Goal: Transaction & Acquisition: Purchase product/service

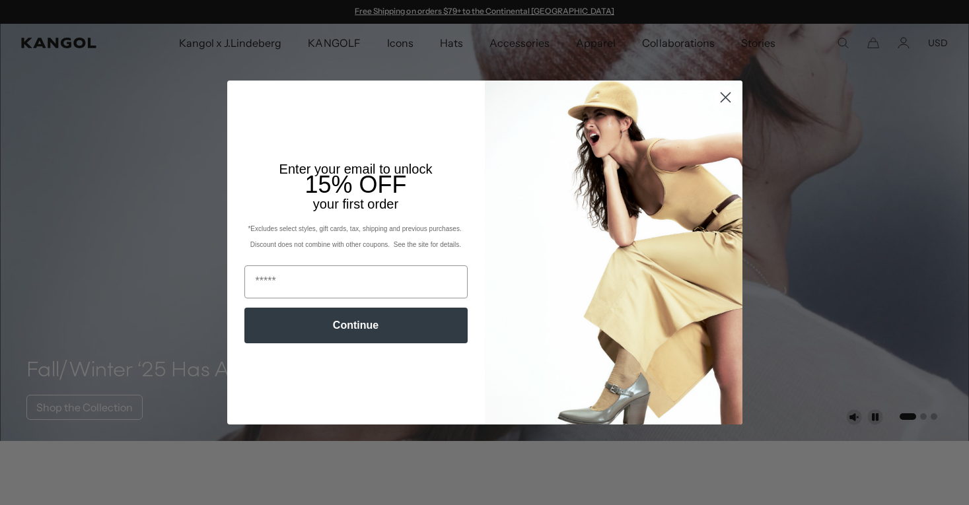
click at [726, 99] on icon "Close dialog" at bounding box center [725, 97] width 9 height 9
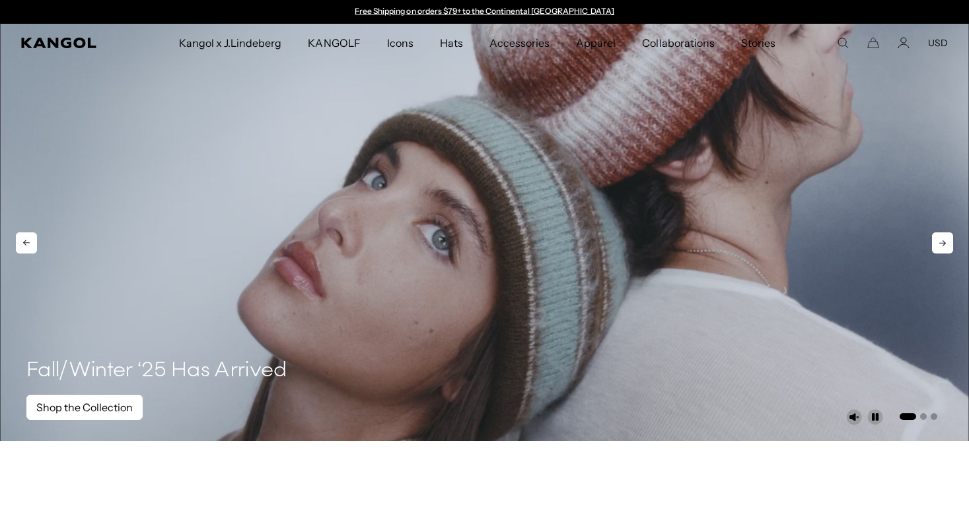
click at [100, 415] on link "Shop the Collection" at bounding box center [84, 407] width 116 height 25
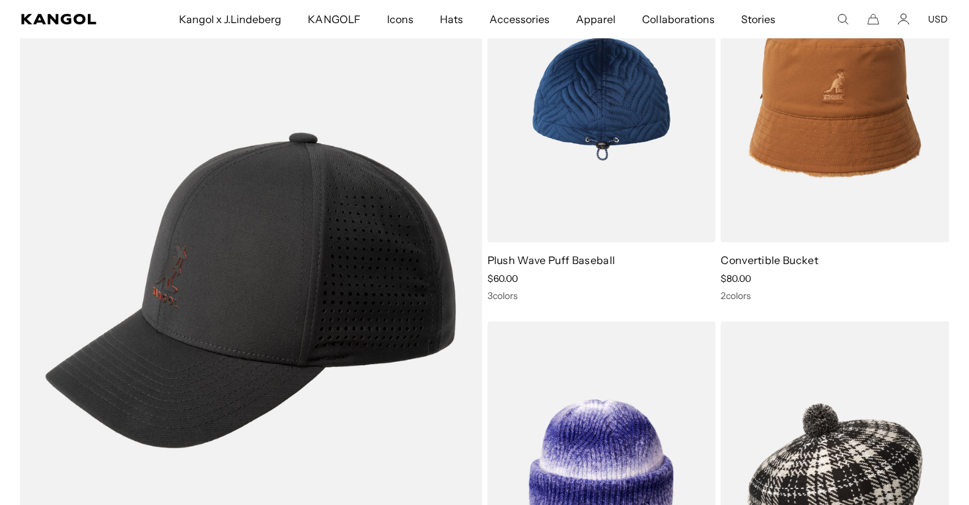
scroll to position [937, 0]
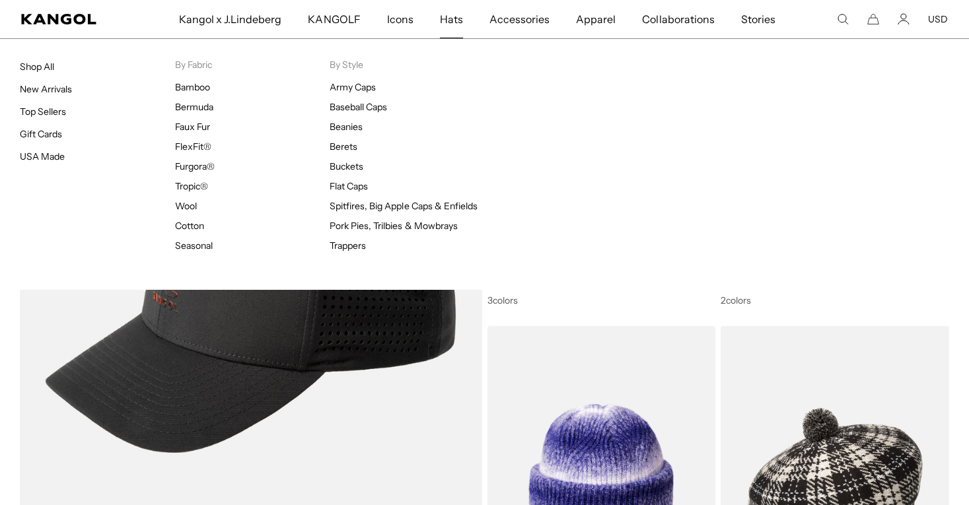
click at [451, 20] on span "Hats" at bounding box center [451, 19] width 23 height 38
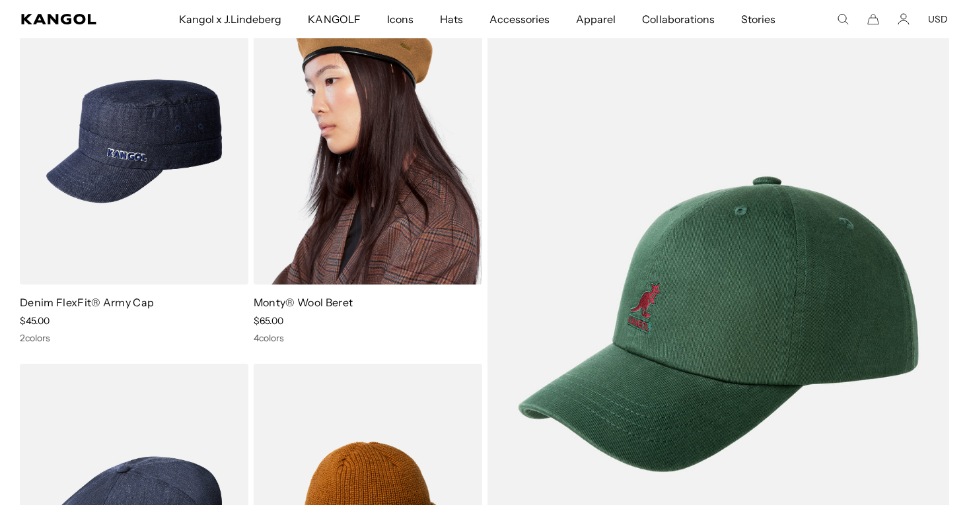
click at [422, 212] on img at bounding box center [368, 141] width 229 height 287
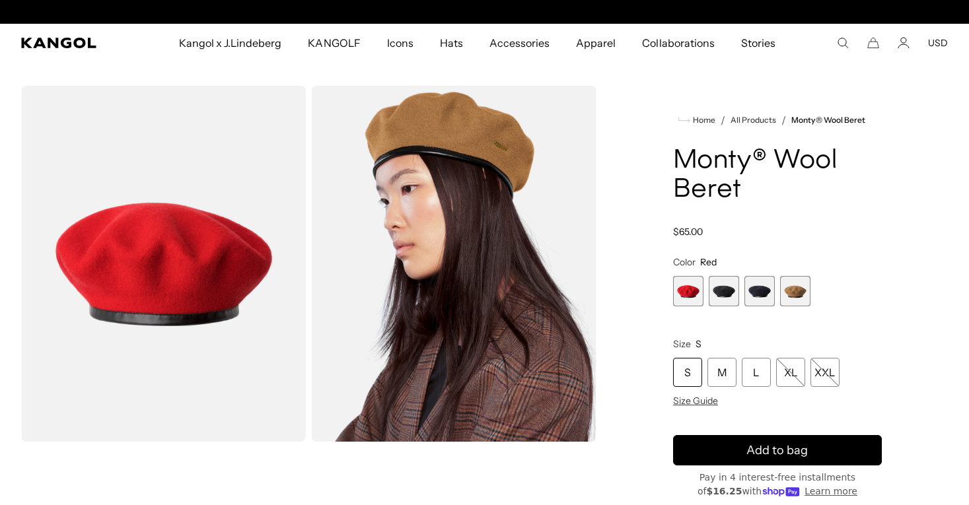
scroll to position [0, 272]
click at [734, 302] on span "2 of 4" at bounding box center [724, 291] width 30 height 30
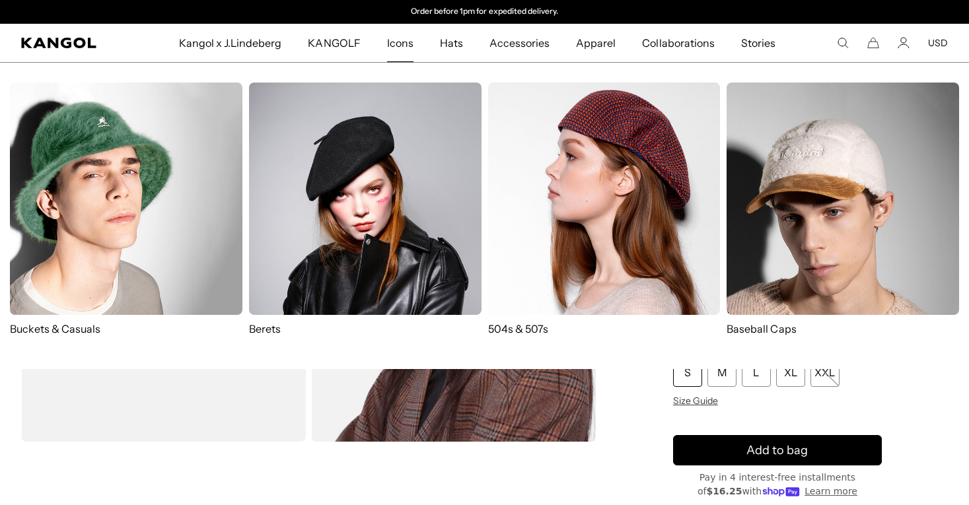
click at [398, 53] on span "Icons" at bounding box center [400, 43] width 26 height 38
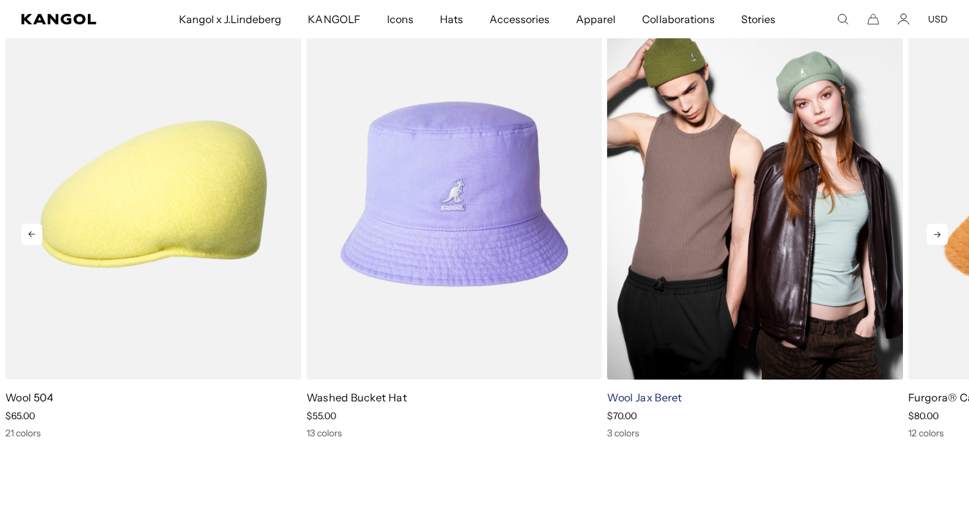
scroll to position [0, 272]
click at [660, 371] on img "3 of 5" at bounding box center [755, 194] width 296 height 371
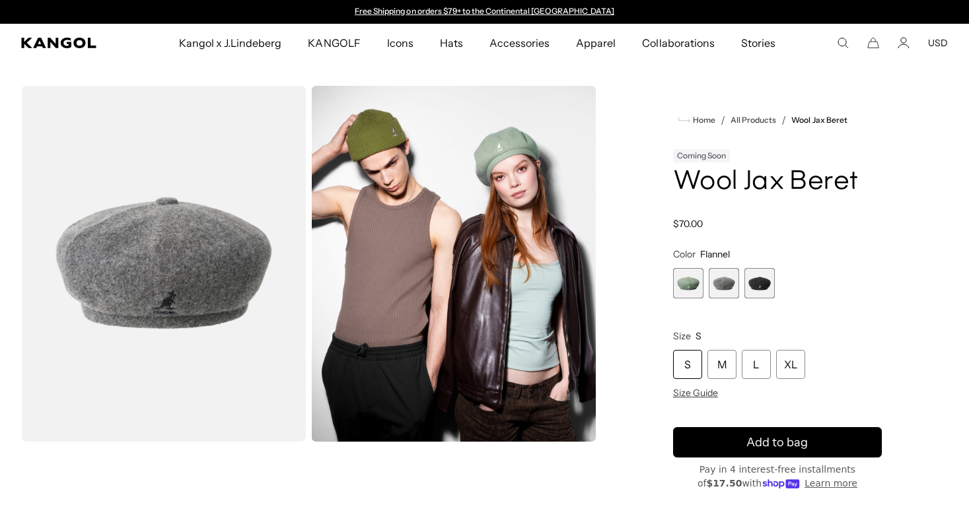
click at [695, 285] on span "1 of 3" at bounding box center [688, 283] width 30 height 30
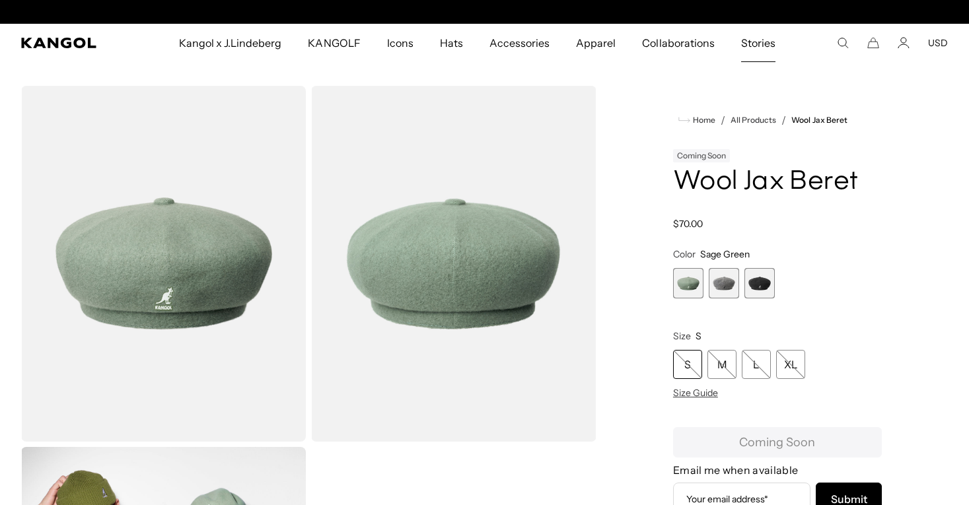
scroll to position [0, 272]
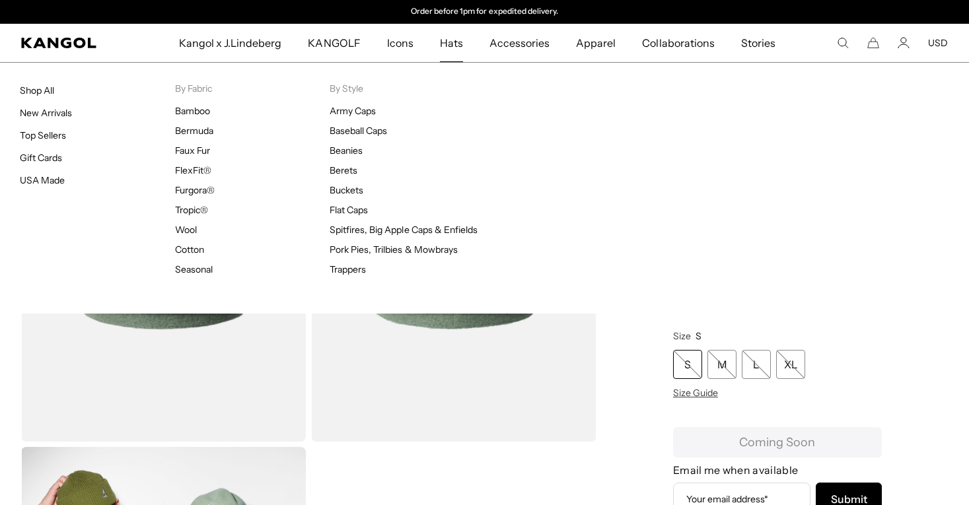
click at [462, 44] on span "Hats" at bounding box center [451, 43] width 23 height 38
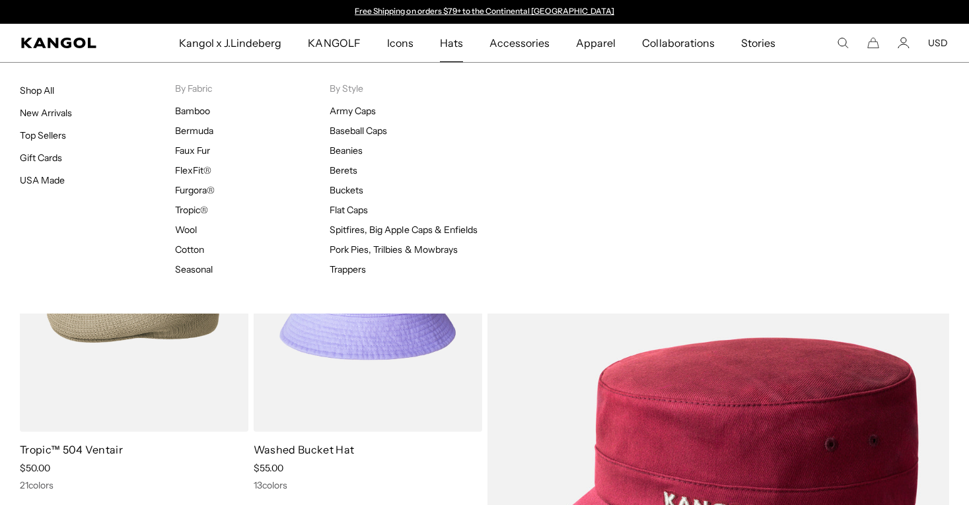
click at [461, 48] on span "Hats" at bounding box center [451, 43] width 23 height 38
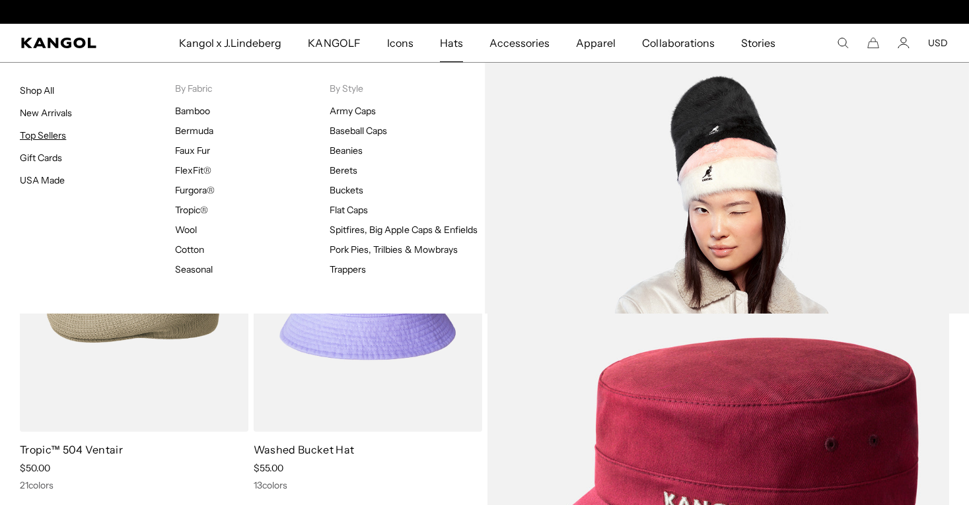
scroll to position [0, 272]
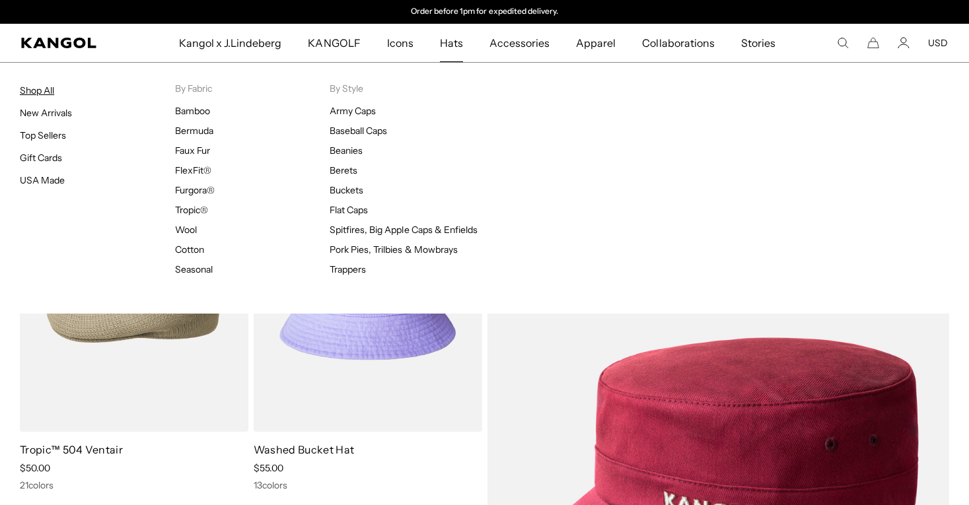
click at [48, 87] on link "Shop All" at bounding box center [37, 91] width 34 height 12
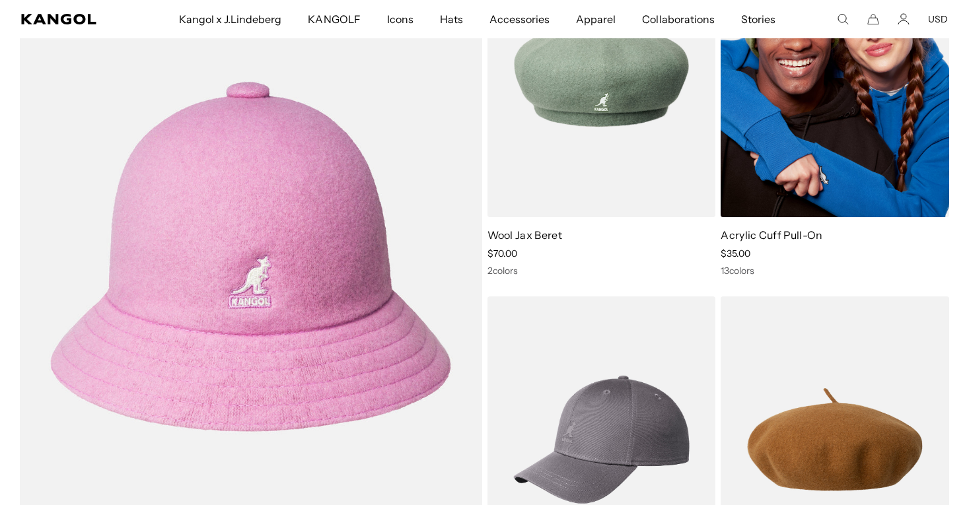
scroll to position [3971, 0]
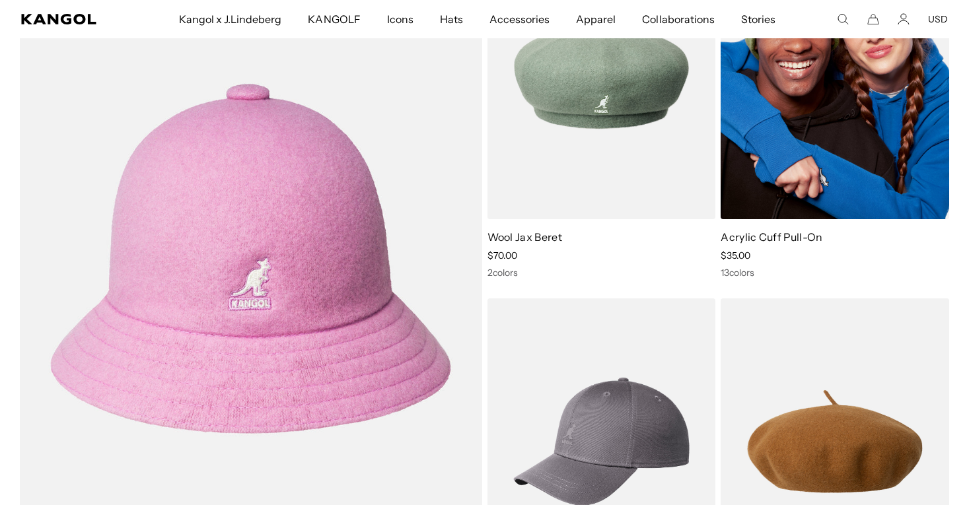
click at [793, 196] on img at bounding box center [835, 76] width 229 height 287
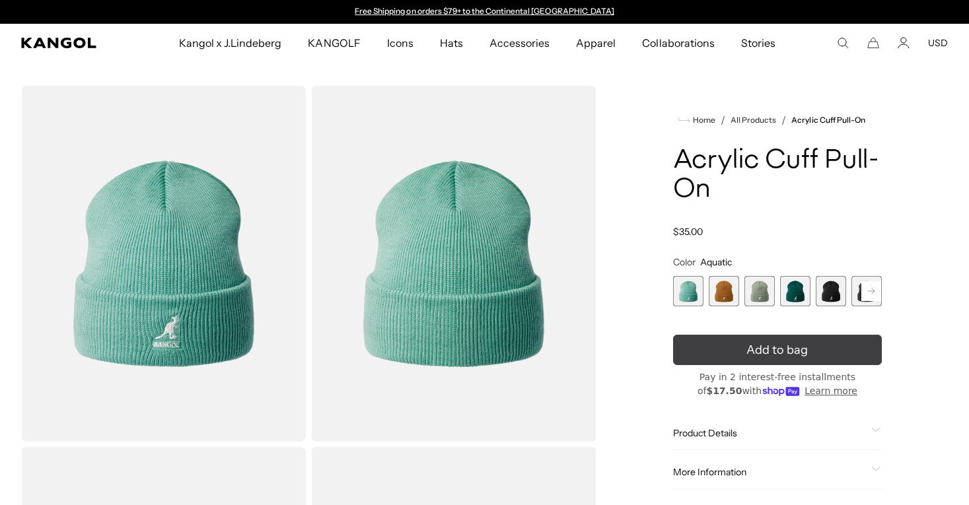
click at [780, 346] on icon "submit" at bounding box center [777, 349] width 21 height 21
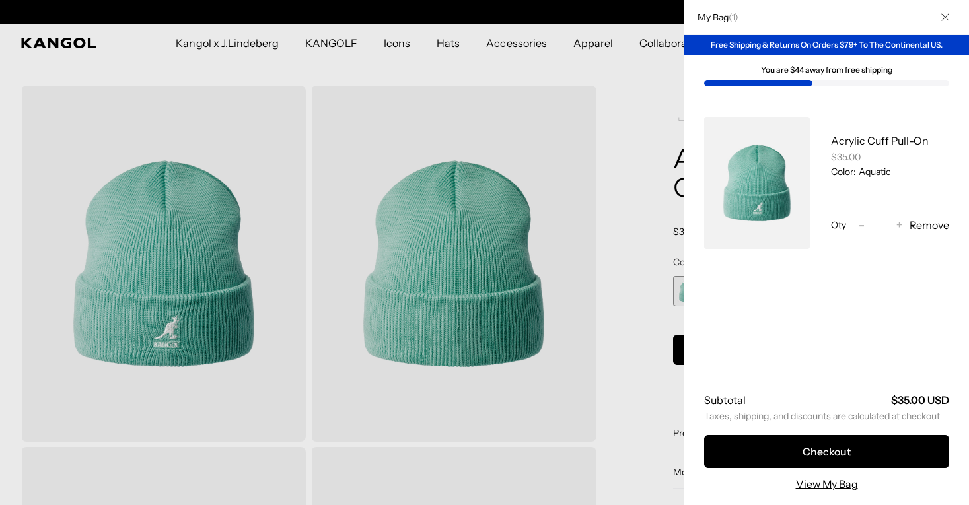
scroll to position [0, 272]
click at [624, 61] on div at bounding box center [484, 252] width 969 height 505
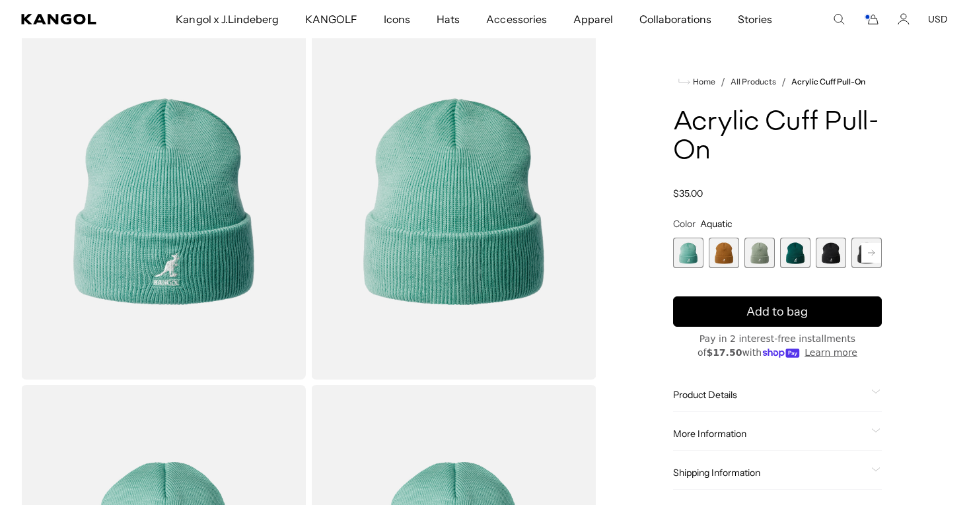
scroll to position [0, 0]
click at [55, 28] on comp-header "Kangol x J.Lindeberg Kangol x J.Lindeberg Men's Shop All Headwear Tops Outerwea…" at bounding box center [484, 19] width 969 height 38
